Goal: Information Seeking & Learning: Learn about a topic

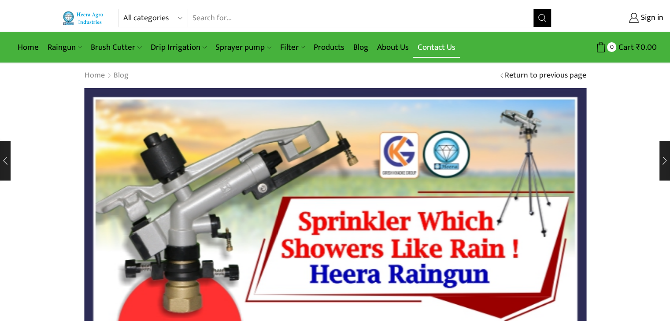
click at [430, 48] on link "Contact Us" at bounding box center [436, 47] width 47 height 21
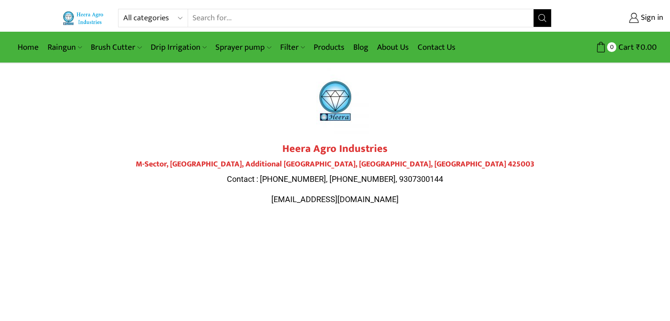
drag, startPoint x: 0, startPoint y: 170, endPoint x: 32, endPoint y: 155, distance: 34.7
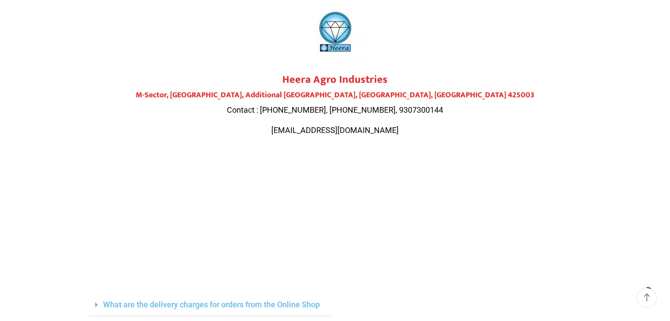
scroll to position [25, 0]
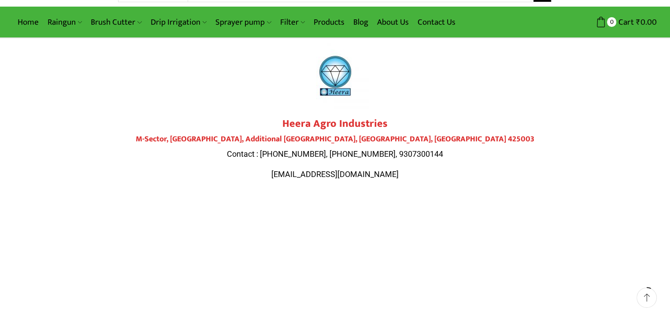
click at [203, 89] on div at bounding box center [335, 76] width 493 height 66
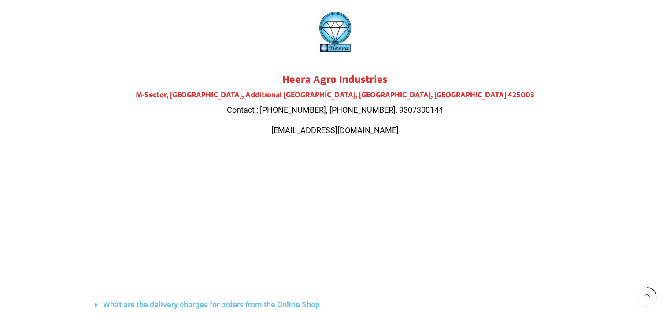
scroll to position [0, 0]
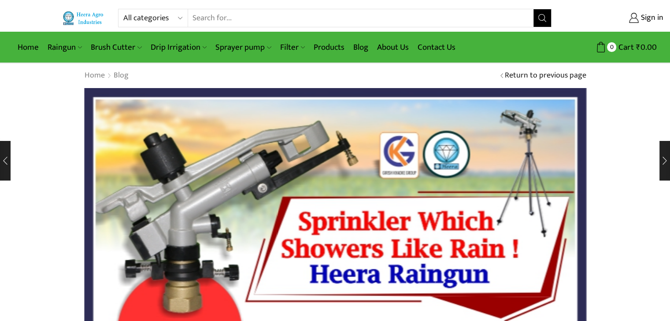
click at [336, 12] on input "Search input" at bounding box center [361, 18] width 346 height 18
type input "raingun nozzle"
click at [533, 9] on button "Search" at bounding box center [542, 18] width 18 height 18
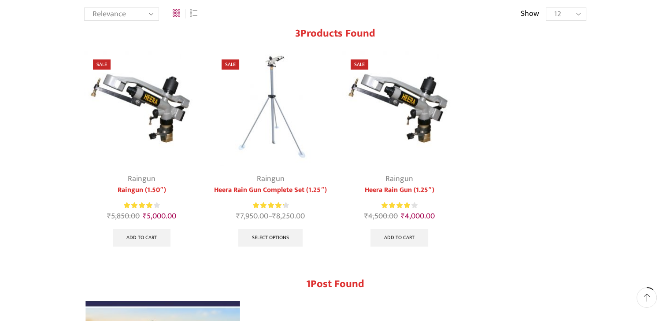
scroll to position [37, 0]
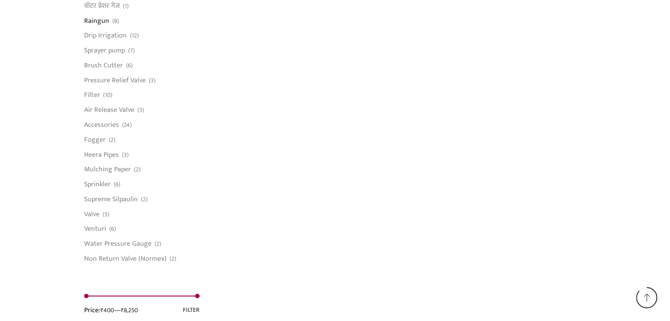
scroll to position [715, 0]
